Goal: Check status: Check status

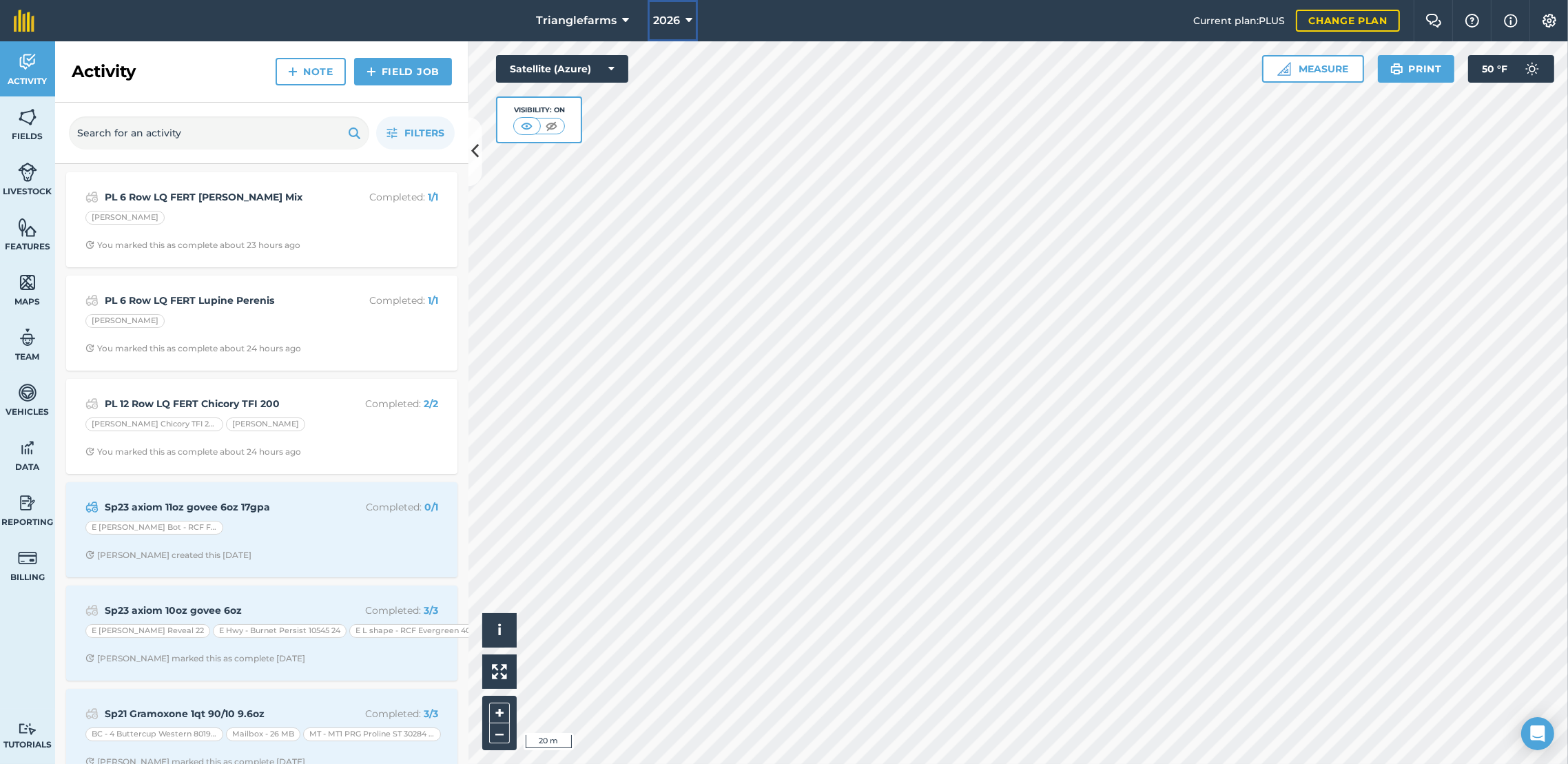
click at [687, 20] on icon at bounding box center [689, 21] width 7 height 17
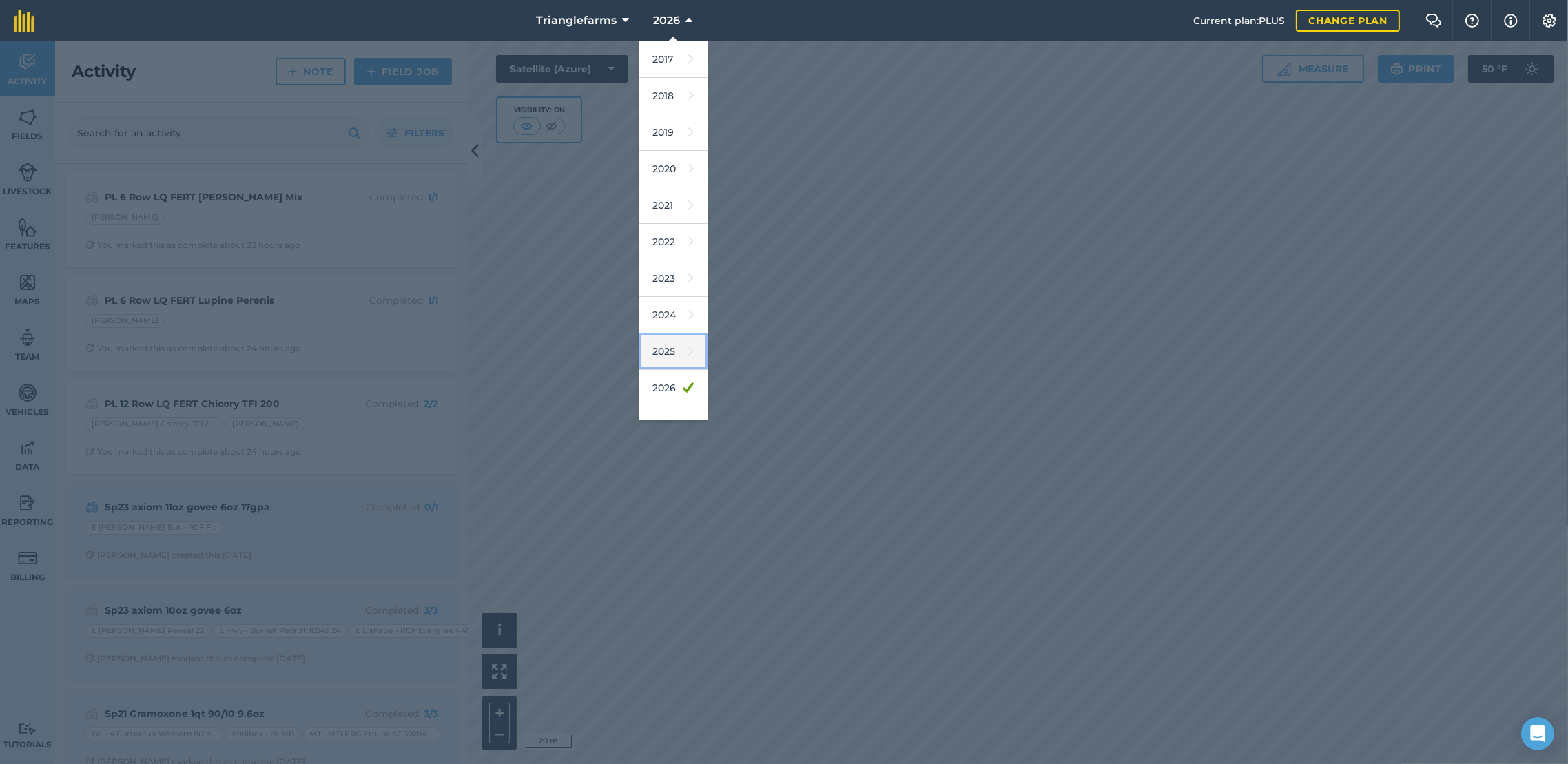
click at [688, 348] on icon at bounding box center [691, 352] width 6 height 19
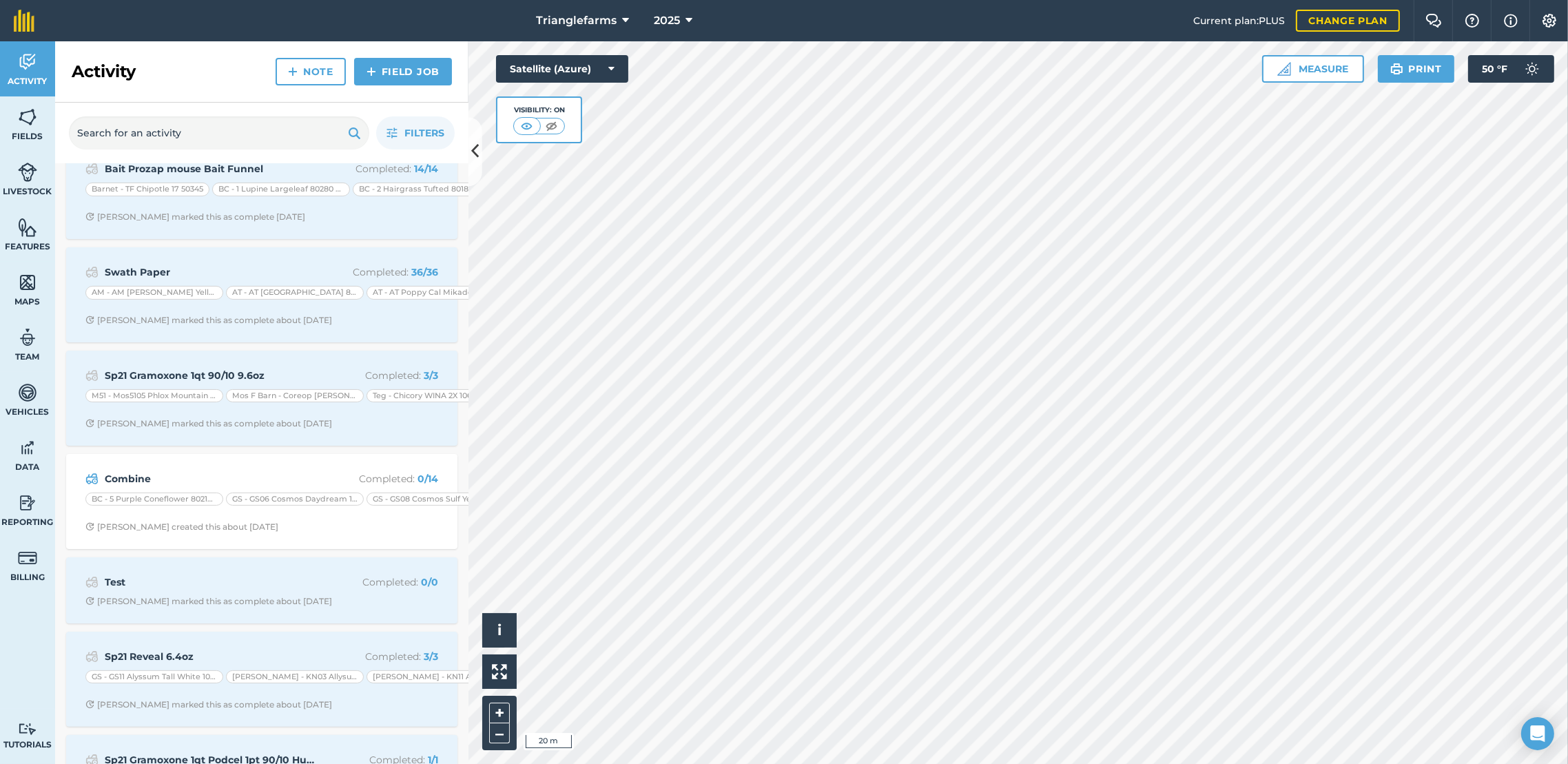
scroll to position [574, 0]
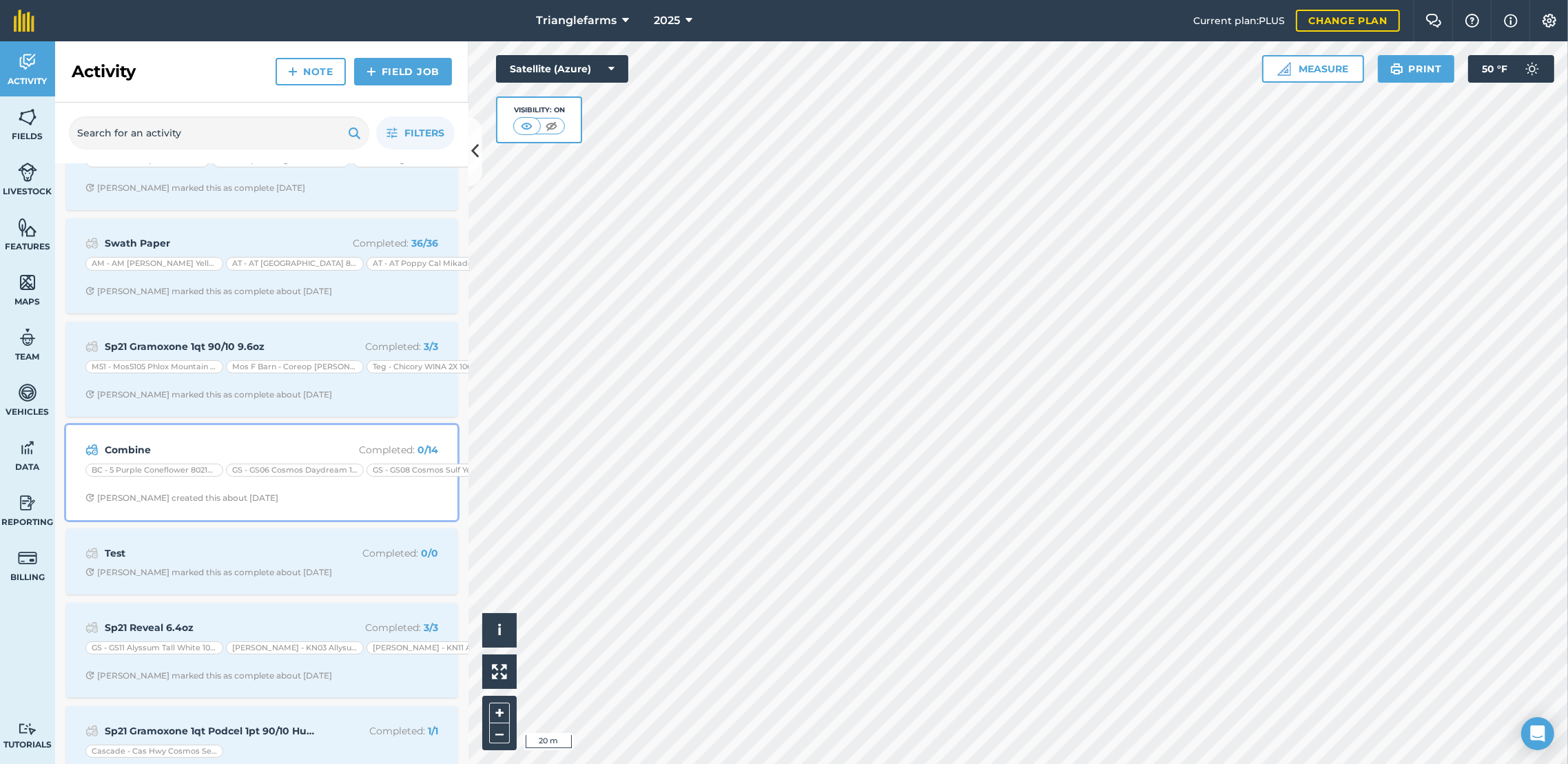
click at [253, 453] on strong "Combine" at bounding box center [214, 450] width 218 height 15
